Goal: Browse casually

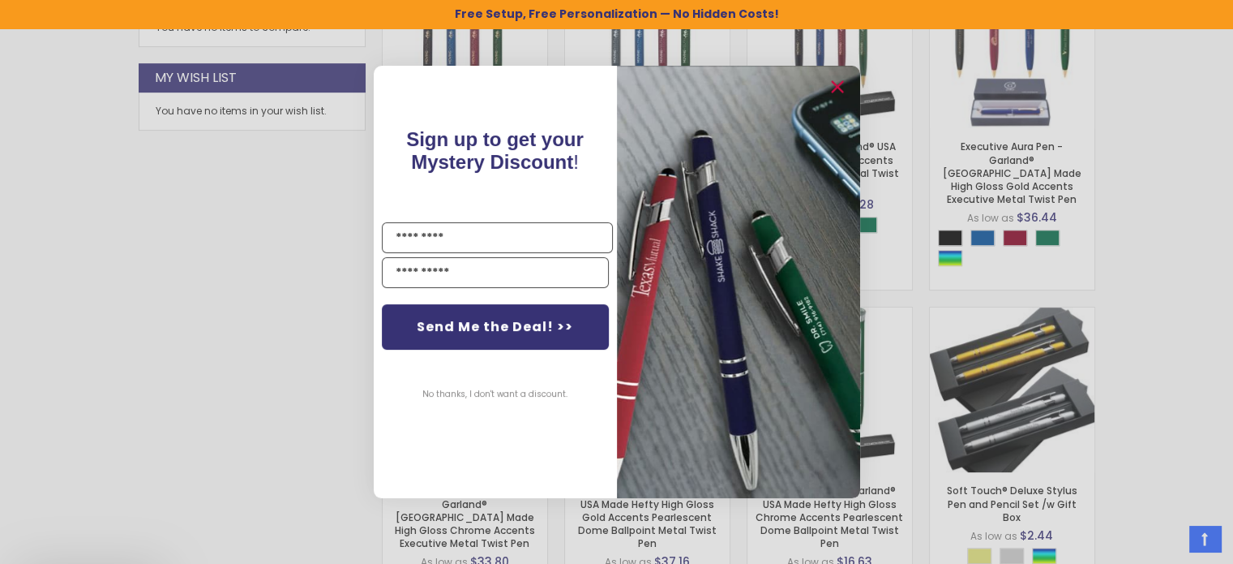
scroll to position [839, 0]
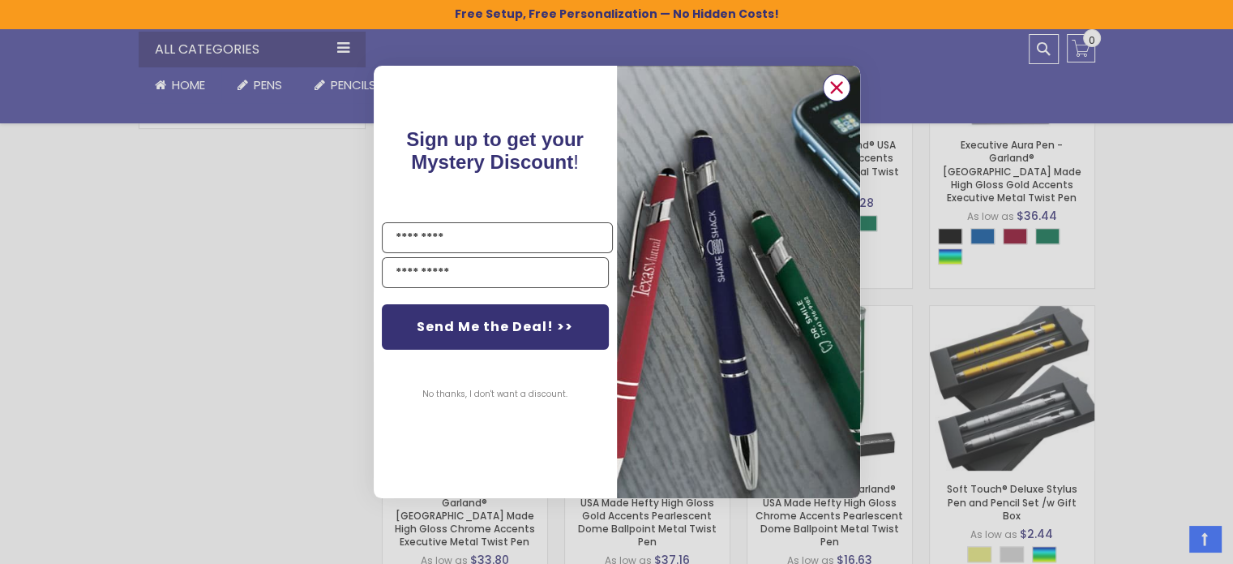
click at [842, 83] on circle "Close dialog" at bounding box center [836, 87] width 24 height 24
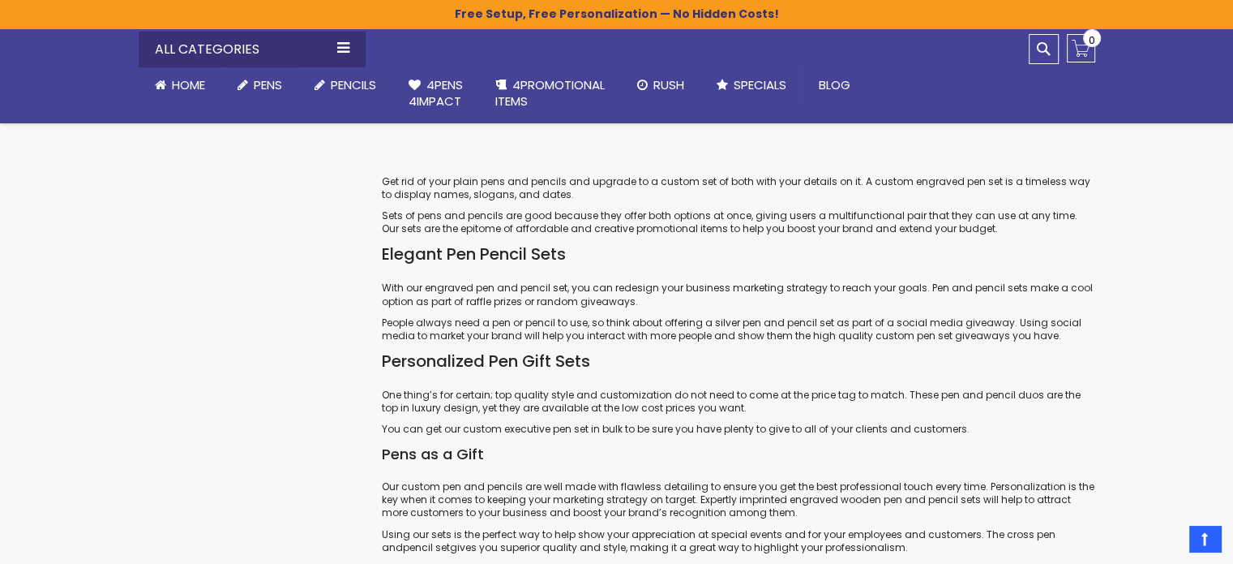
scroll to position [2055, 0]
